Goal: Transaction & Acquisition: Download file/media

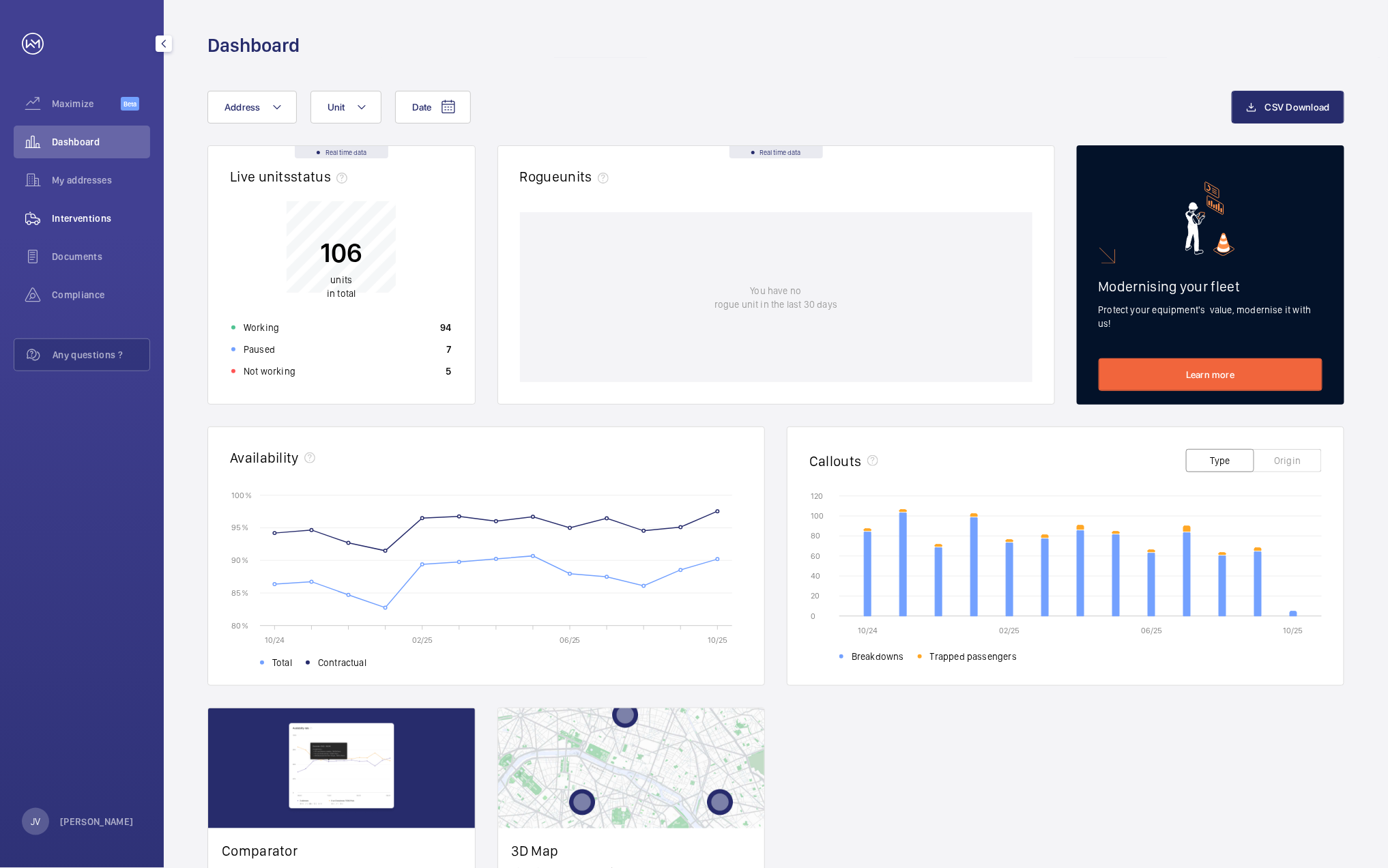
click at [105, 224] on span "Interventions" at bounding box center [101, 218] width 98 height 13
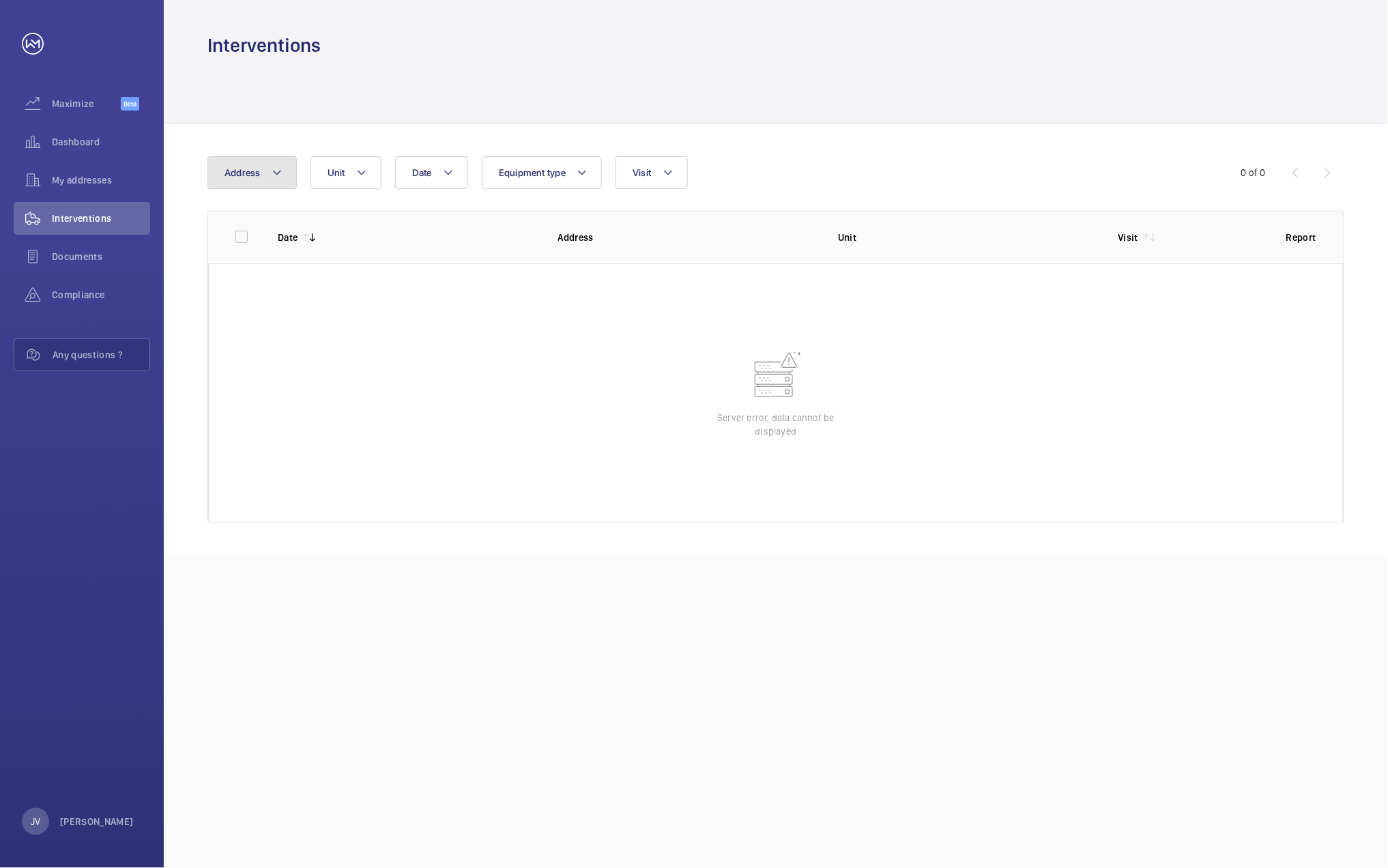
click at [273, 180] on mat-icon at bounding box center [277, 173] width 11 height 17
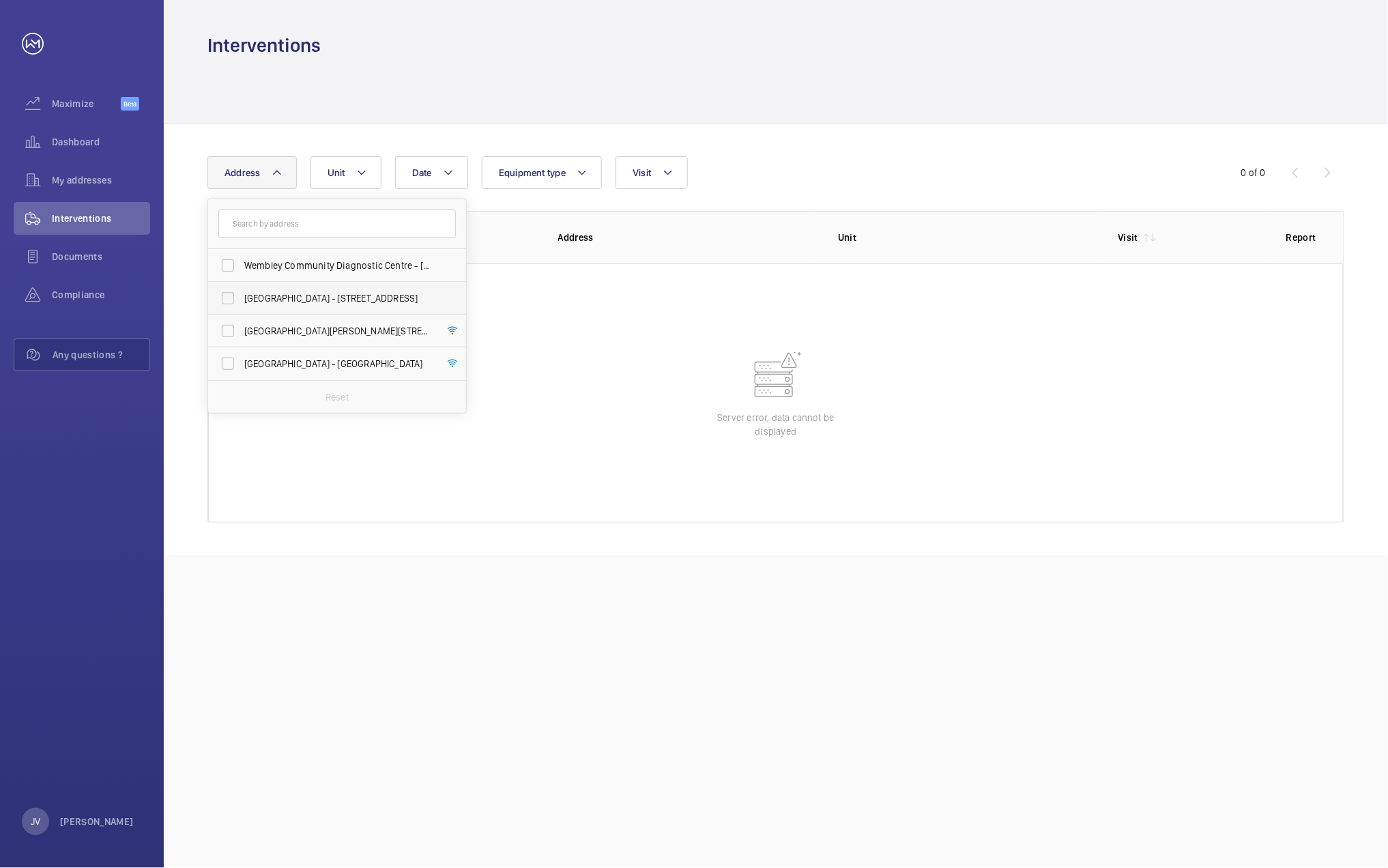
click at [265, 290] on label "[GEOGRAPHIC_DATA] - [STREET_ADDRESS]" at bounding box center [327, 298] width 238 height 32
click at [242, 290] on input "[GEOGRAPHIC_DATA] - [STREET_ADDRESS]" at bounding box center [227, 298] width 27 height 27
checkbox input "true"
click at [1009, 80] on div at bounding box center [776, 90] width 1137 height 65
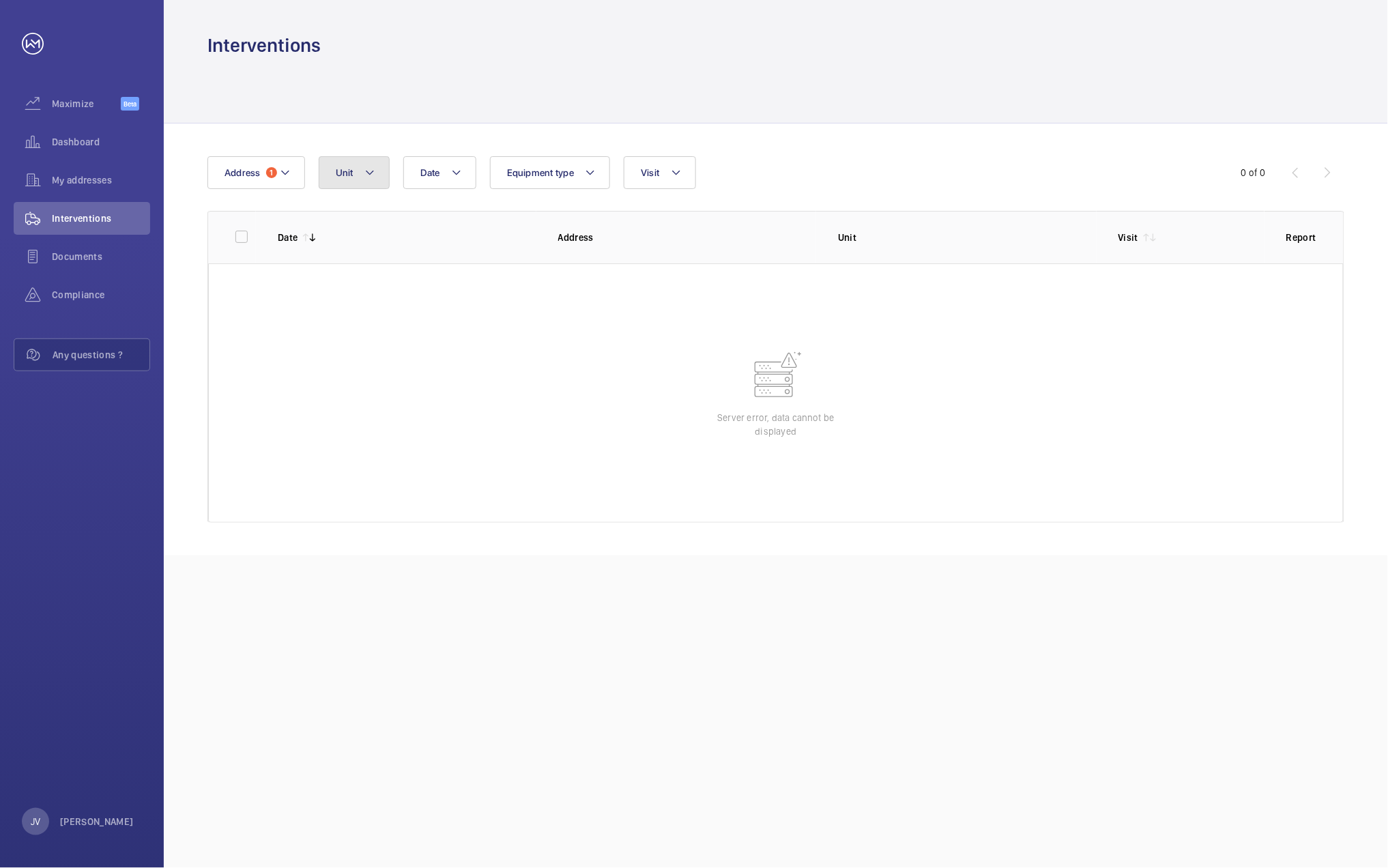
click at [376, 176] on button "Unit" at bounding box center [354, 172] width 71 height 32
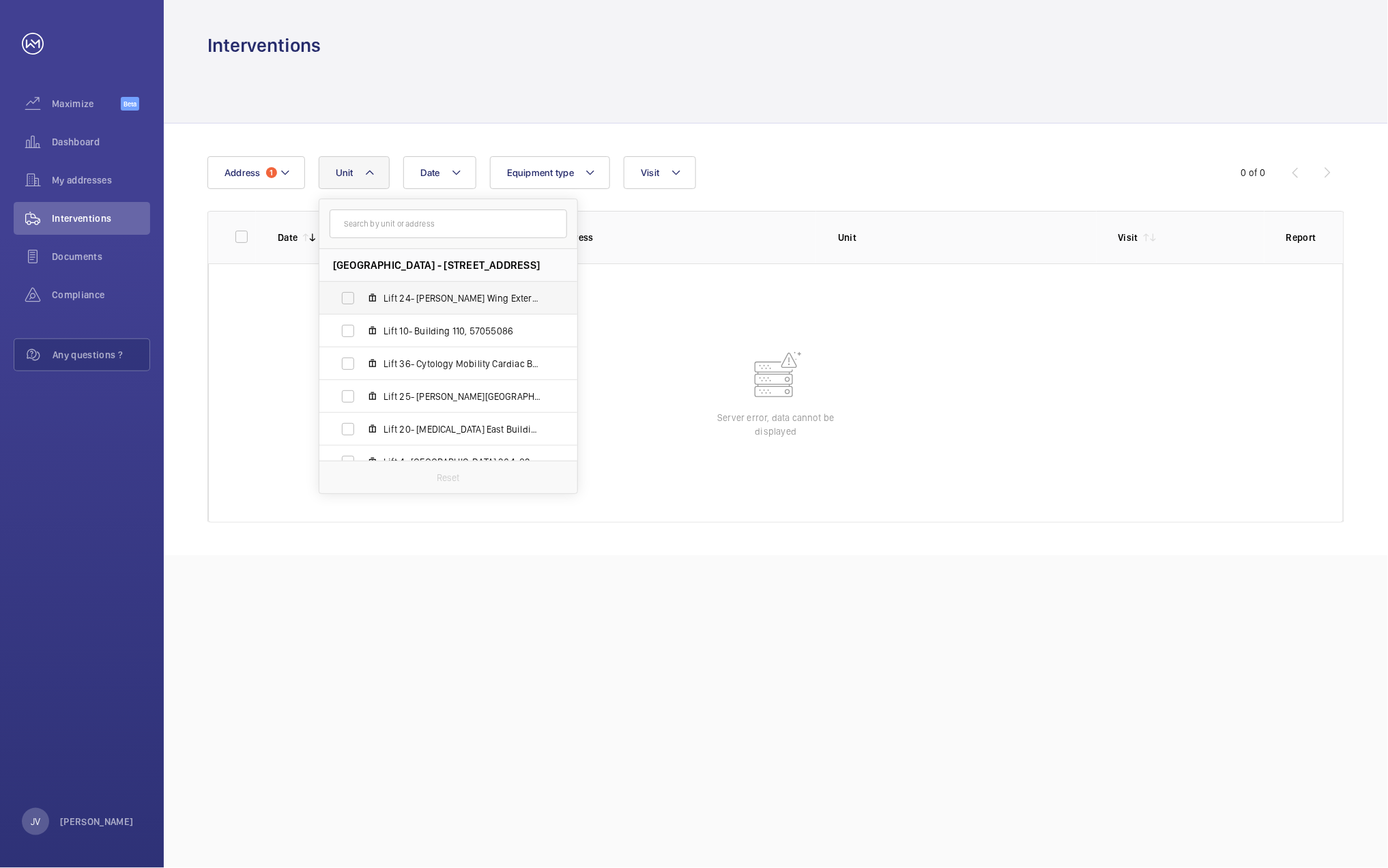
click at [415, 302] on span "Lift 24- [PERSON_NAME] Wing External Glass Building 201, 14564081" at bounding box center [463, 298] width 158 height 13
click at [361, 302] on input "Lift 24- [PERSON_NAME] Wing External Glass Building 201, 14564081" at bounding box center [348, 298] width 27 height 27
checkbox input "true"
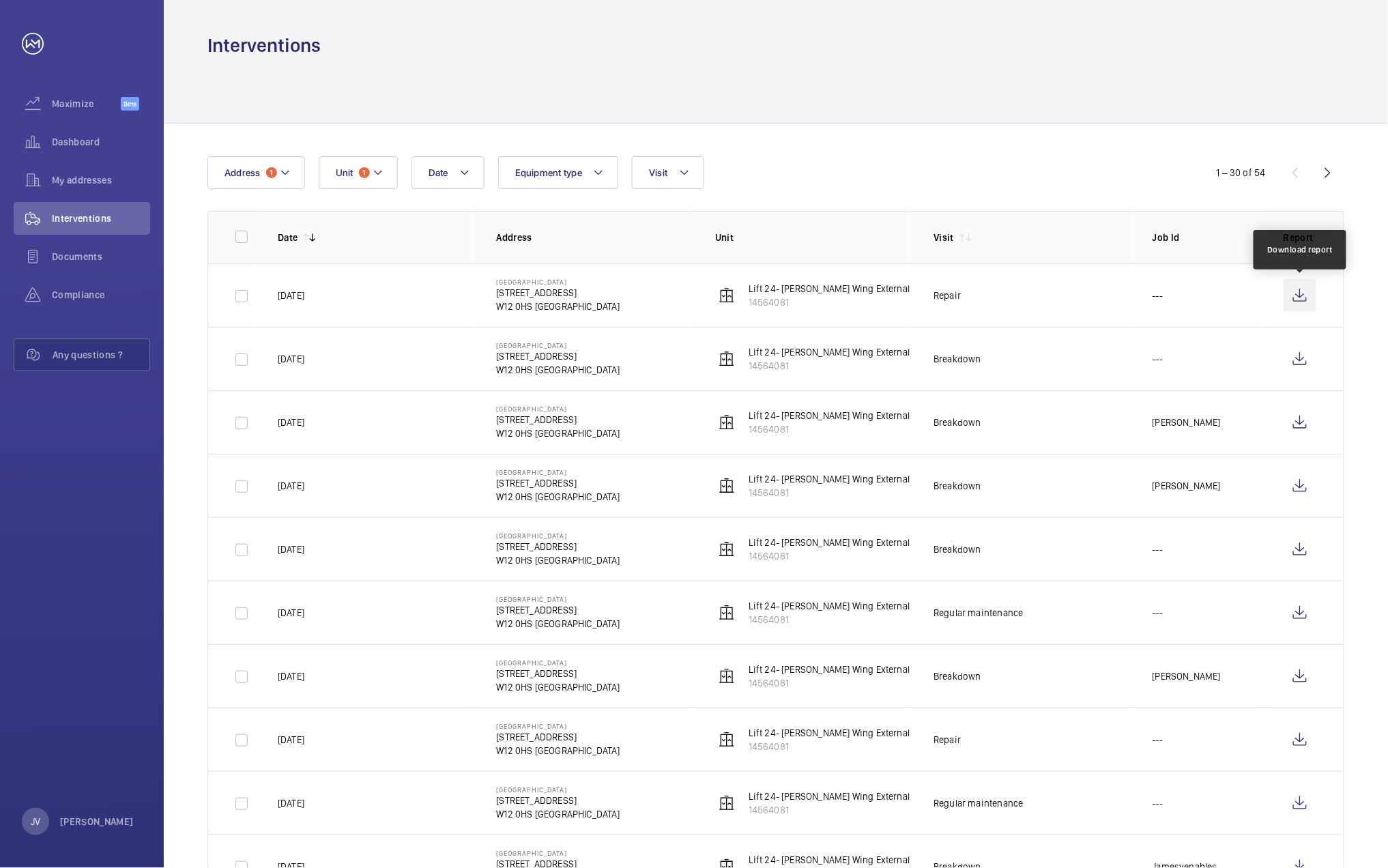
click at [1303, 301] on wm-front-icon-button at bounding box center [1299, 295] width 32 height 32
